Goal: Find specific page/section: Find specific page/section

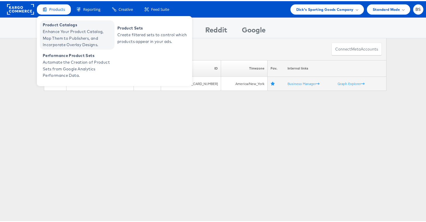
click at [52, 26] on span "Product Catalogs" at bounding box center [78, 23] width 70 height 7
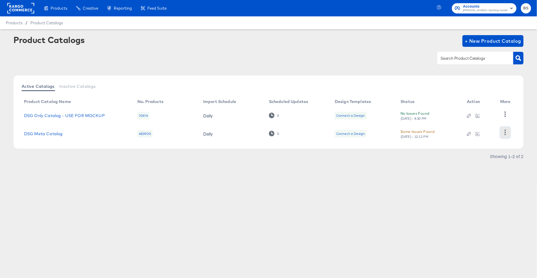
click at [505, 130] on icon "button" at bounding box center [506, 133] width 6 height 6
click at [479, 113] on div "HUD Checks (Internal)" at bounding box center [482, 113] width 59 height 9
click at [422, 127] on td "Some Issues Found [DATE] - 12:12 PM" at bounding box center [429, 134] width 66 height 18
click at [419, 135] on div "[DATE] - 12:12 PM" at bounding box center [415, 137] width 28 height 4
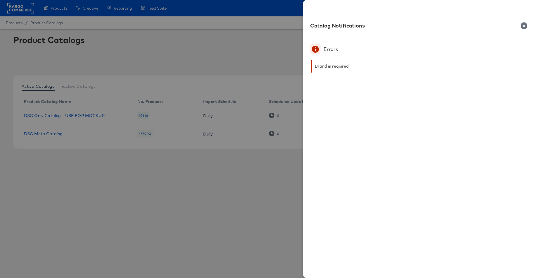
click at [243, 201] on div at bounding box center [268, 139] width 537 height 278
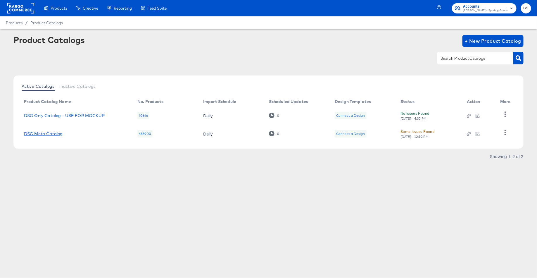
click at [36, 135] on link "DSG Meta Catalog" at bounding box center [43, 133] width 39 height 5
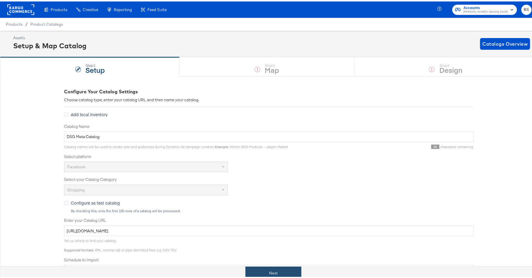
click at [253, 266] on button "Next" at bounding box center [273, 271] width 56 height 13
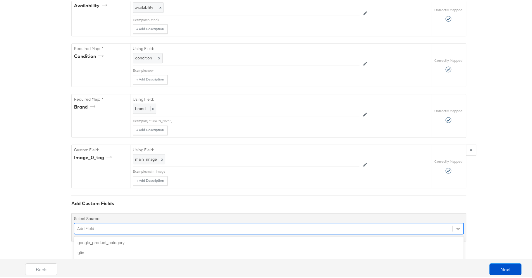
click at [191, 233] on div "option age_group focused, 5 of 171. 171 results available. Use Up and Down to c…" at bounding box center [269, 226] width 390 height 11
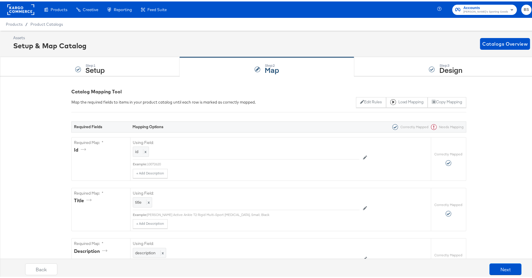
type input "brand"
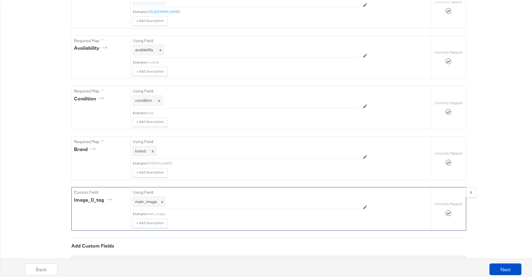
scroll to position [401, 0]
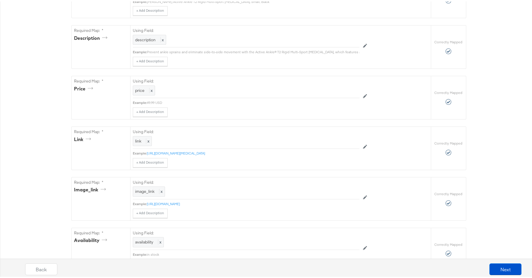
scroll to position [0, 0]
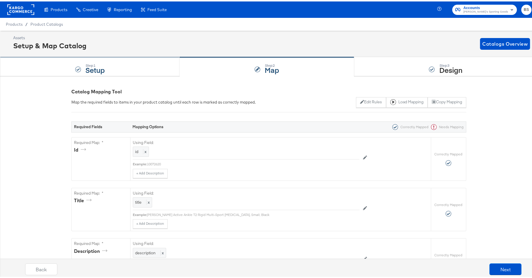
click at [144, 70] on div "Step: 1 Setup" at bounding box center [90, 65] width 180 height 19
